Goal: Communication & Community: Answer question/provide support

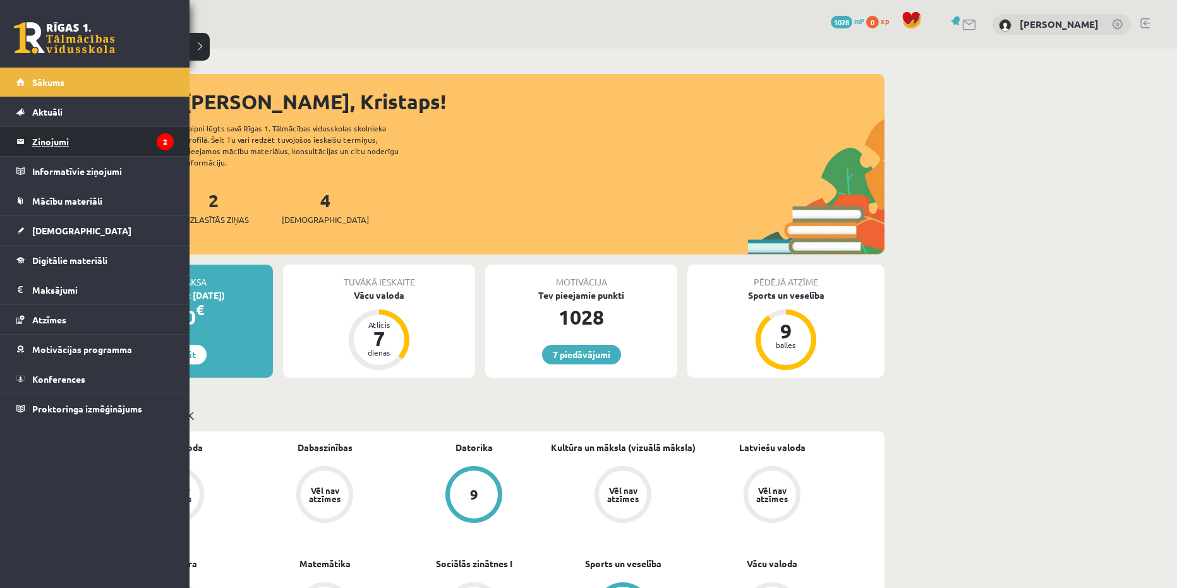
click at [100, 136] on legend "Ziņojumi 2" at bounding box center [103, 141] width 142 height 29
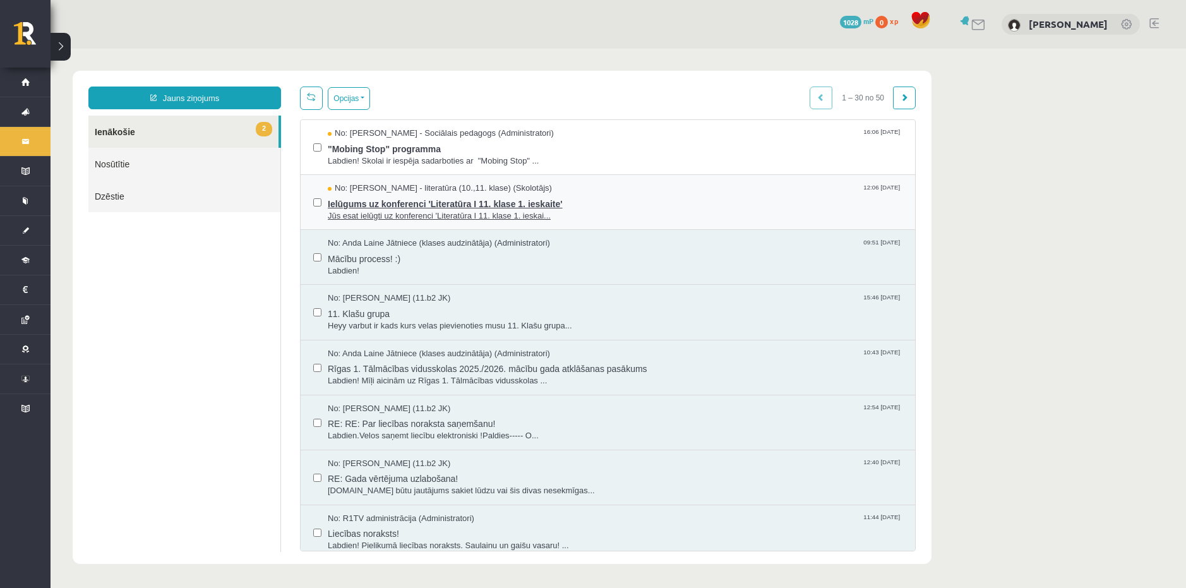
click at [481, 195] on span "Ielūgums uz konferenci 'Literatūra I 11. klase 1. ieskaite'" at bounding box center [615, 203] width 575 height 16
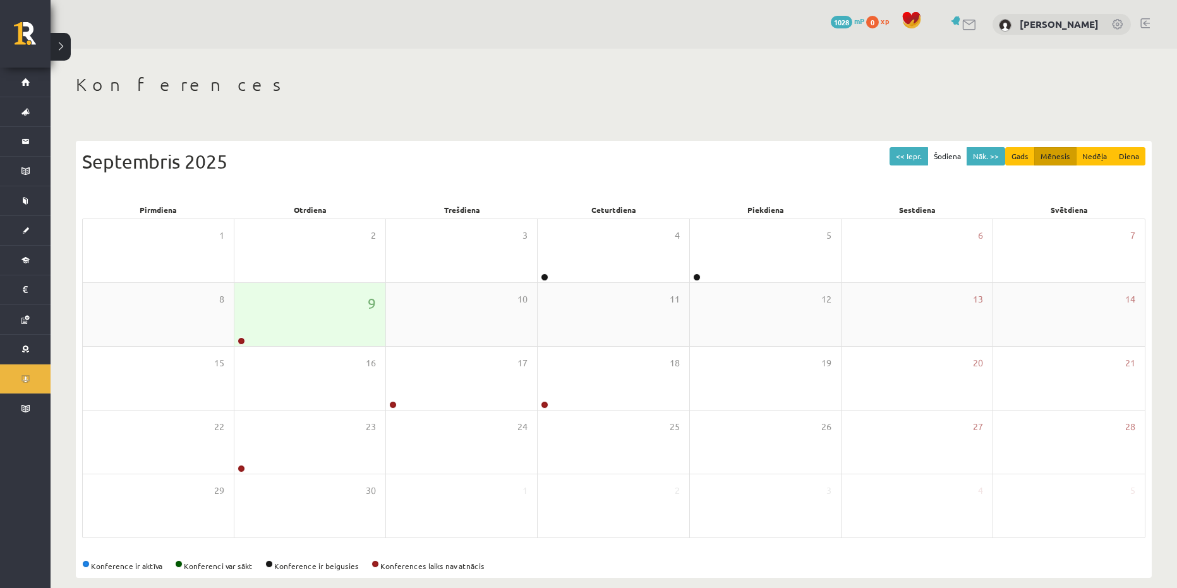
drag, startPoint x: 280, startPoint y: 273, endPoint x: 281, endPoint y: 284, distance: 11.4
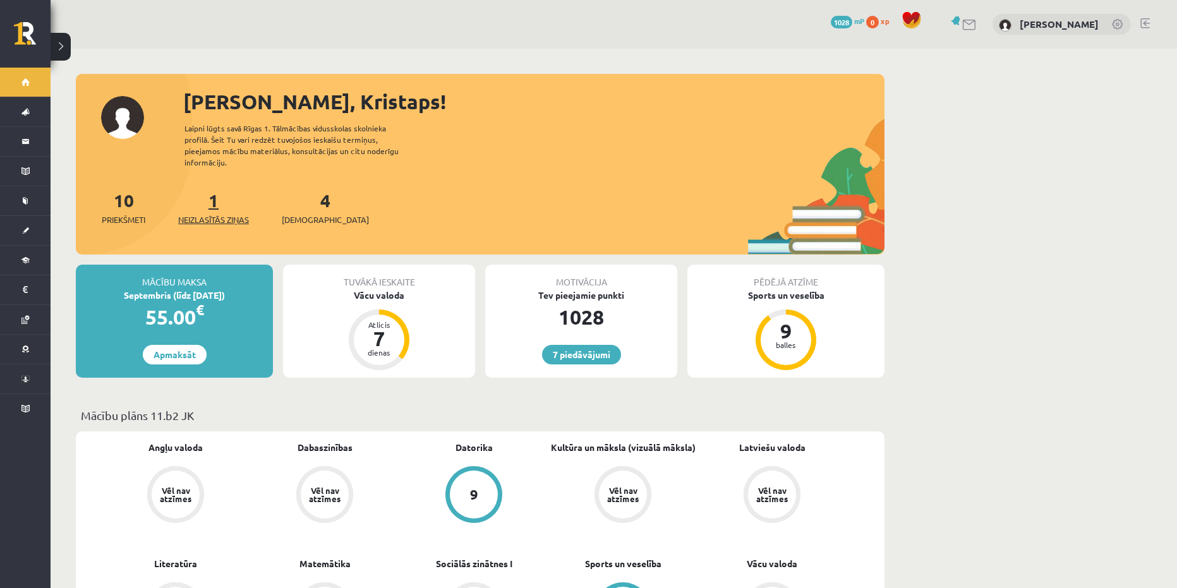
click at [212, 196] on link "1 Neizlasītās ziņas" at bounding box center [213, 207] width 71 height 37
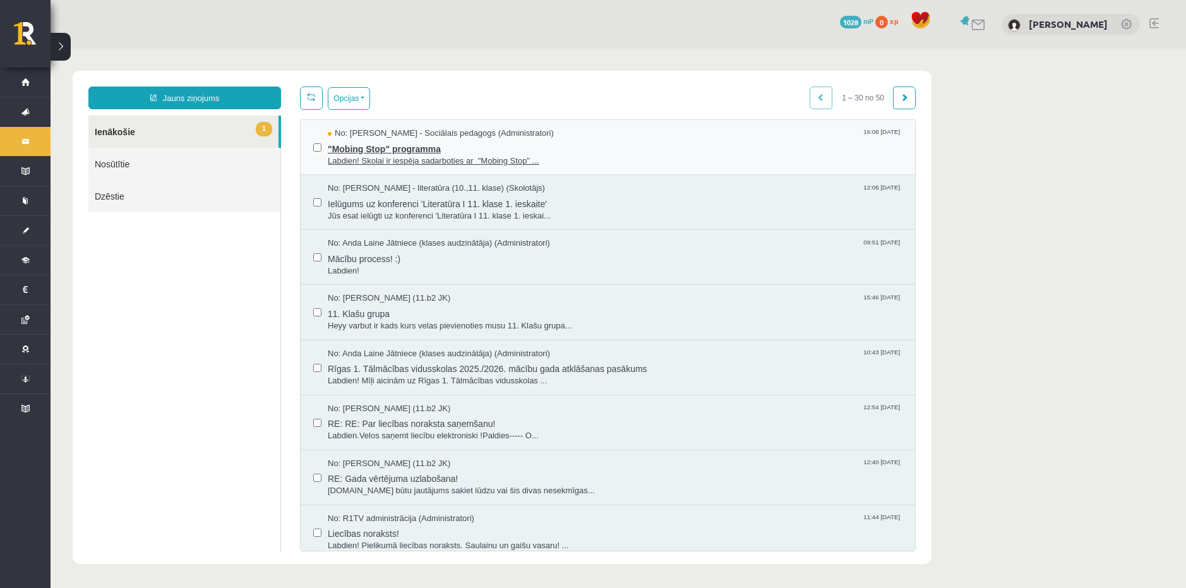
click at [509, 142] on span ""Mobing Stop" programma" at bounding box center [615, 148] width 575 height 16
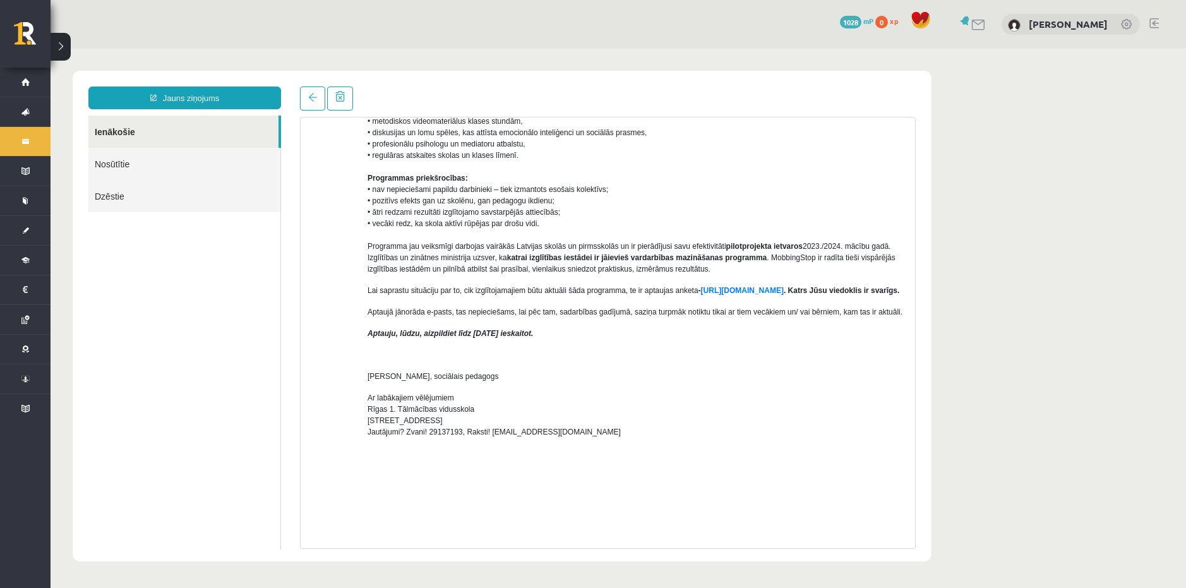
scroll to position [253, 0]
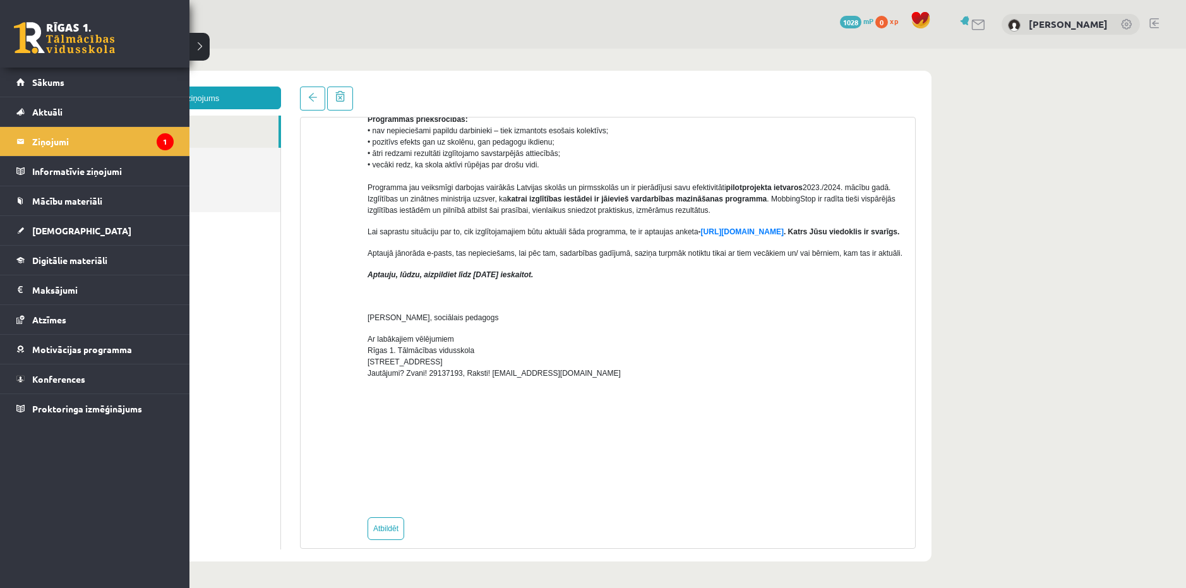
click at [30, 35] on link at bounding box center [64, 38] width 101 height 32
